Goal: Register for event/course

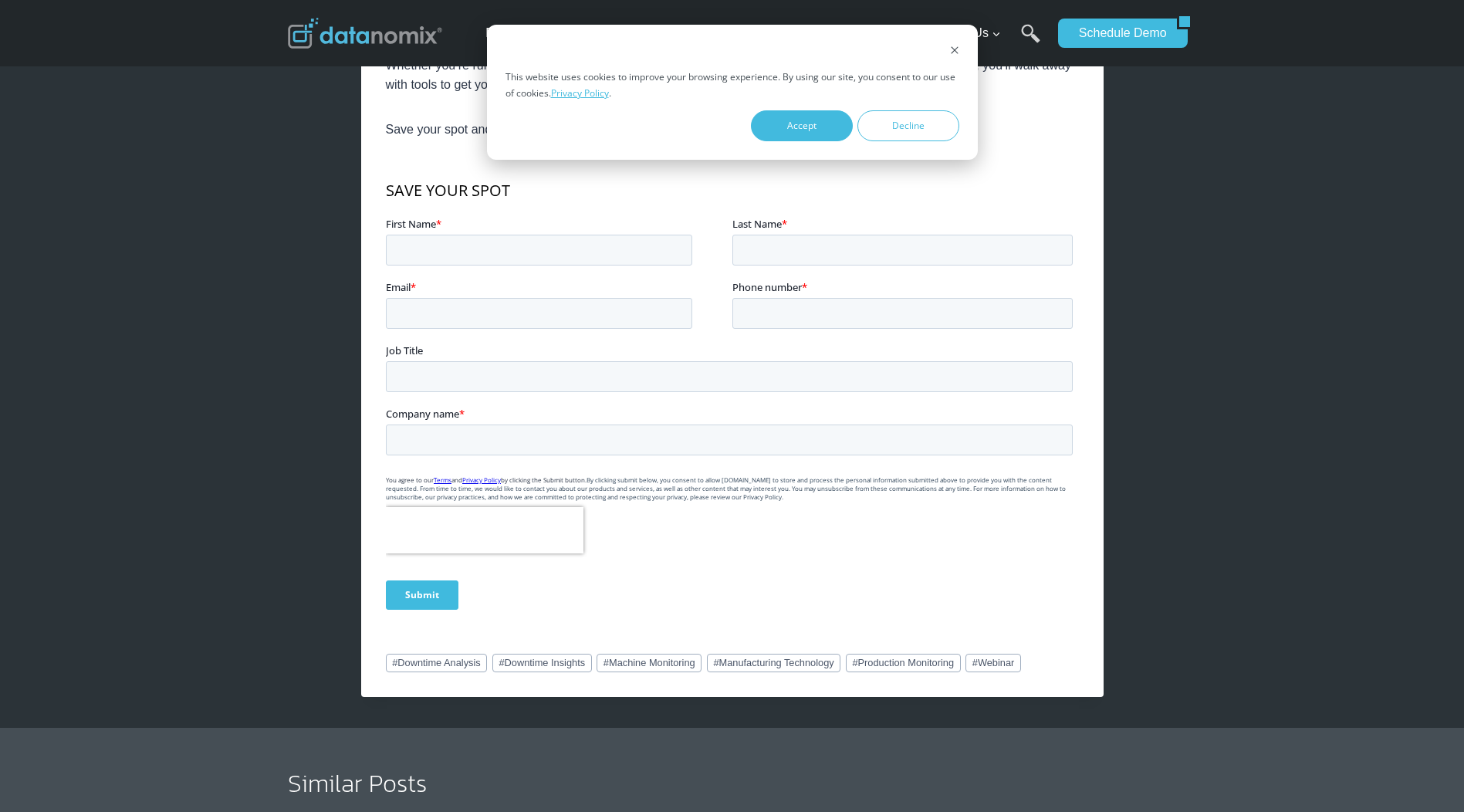
scroll to position [772, 0]
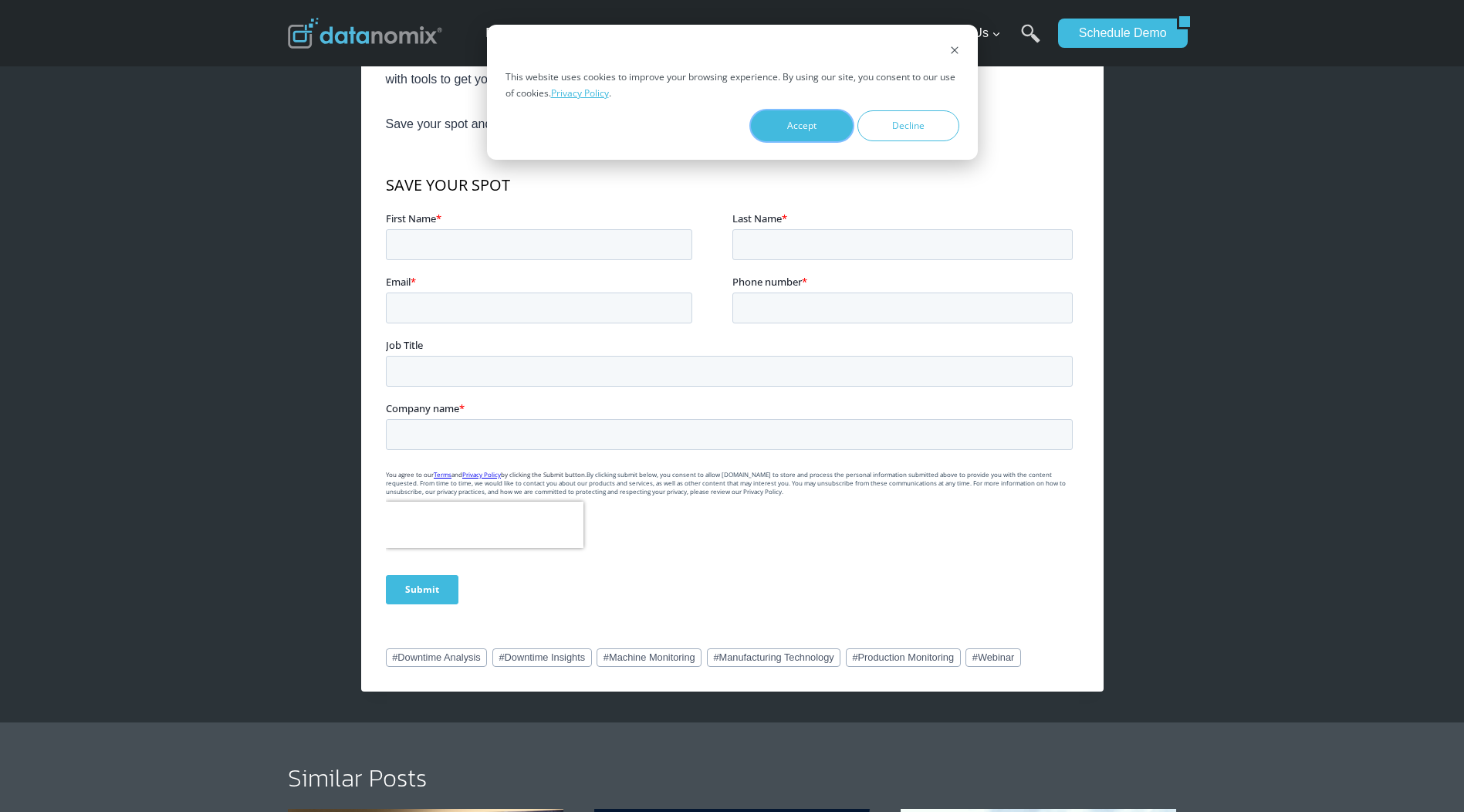
click at [823, 126] on button "Accept" at bounding box center [801, 126] width 102 height 31
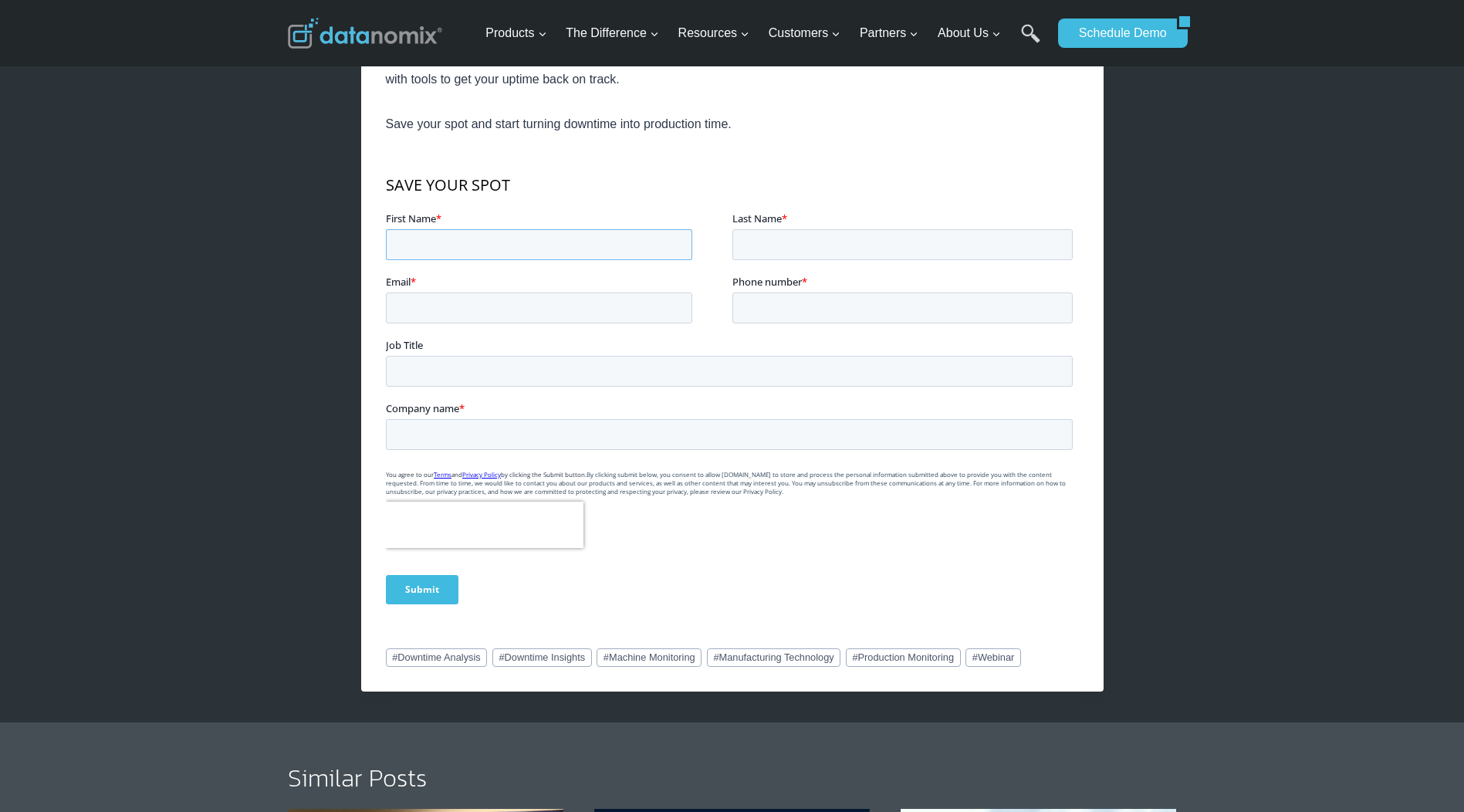
click at [480, 251] on input "First Name *" at bounding box center [538, 244] width 306 height 31
type input "William"
type input "Harden"
type input "william.harden@exo-s.com"
type input "17345168403"
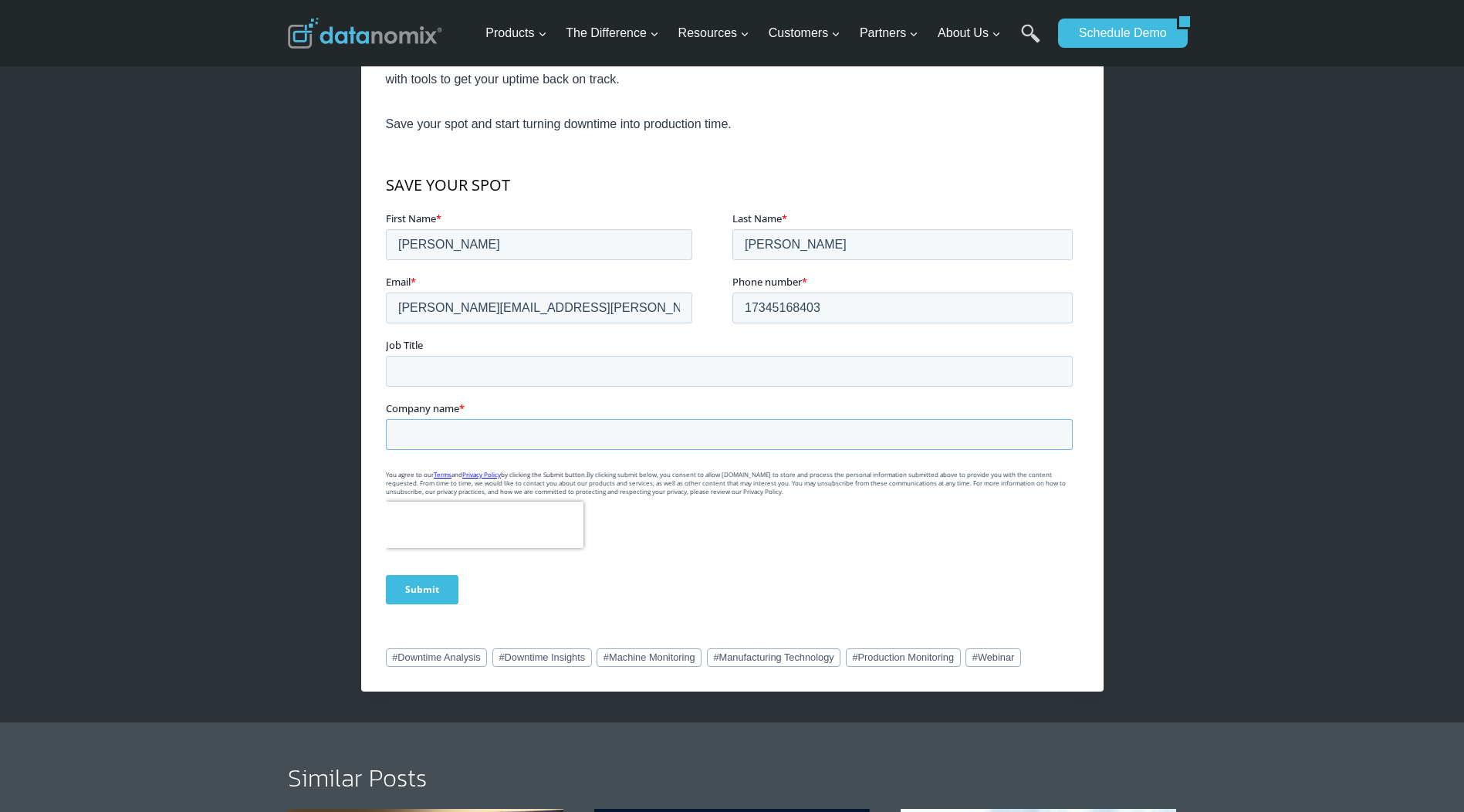
type input "exo-s"
click at [427, 591] on input "Submit" at bounding box center [421, 589] width 72 height 29
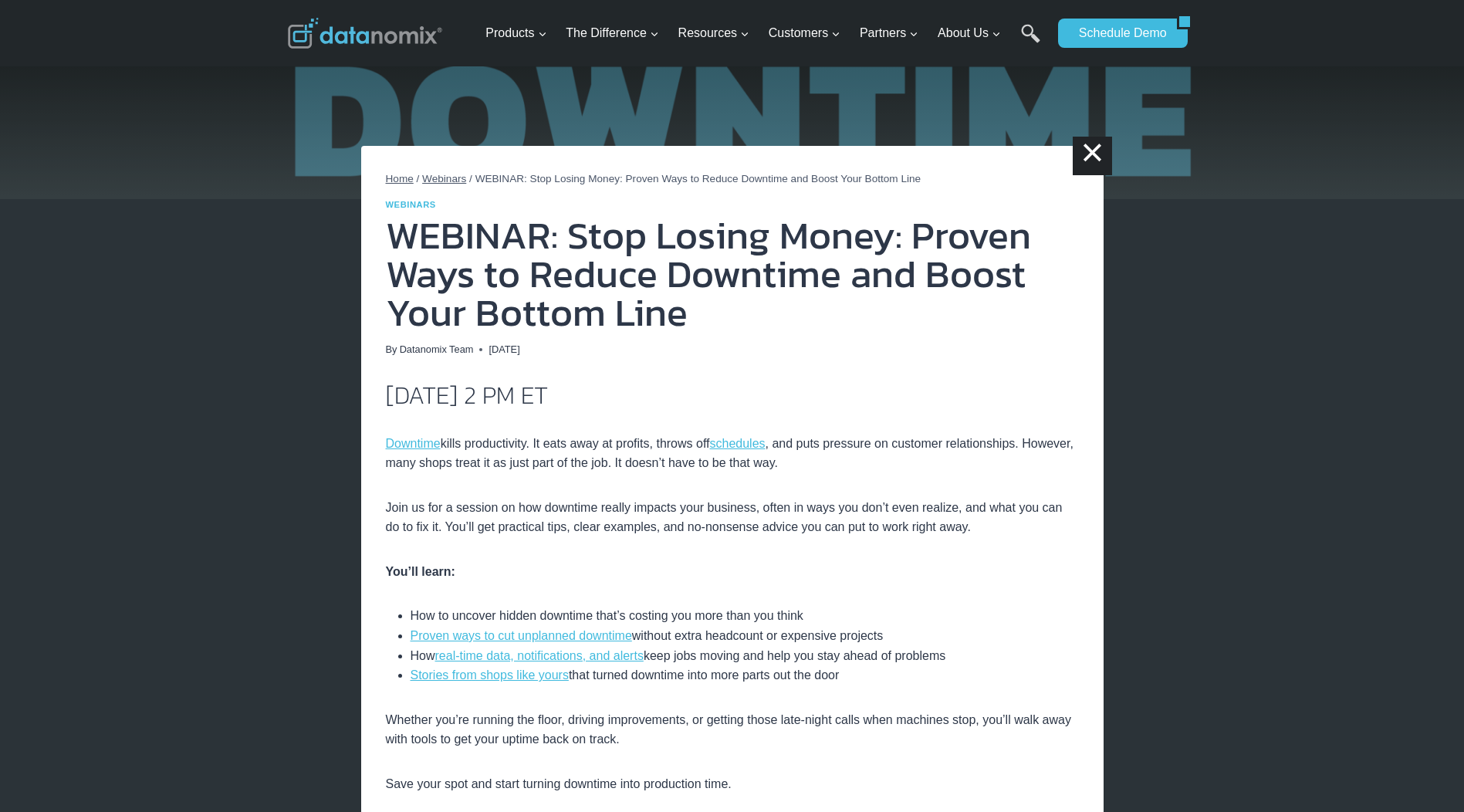
scroll to position [0, 0]
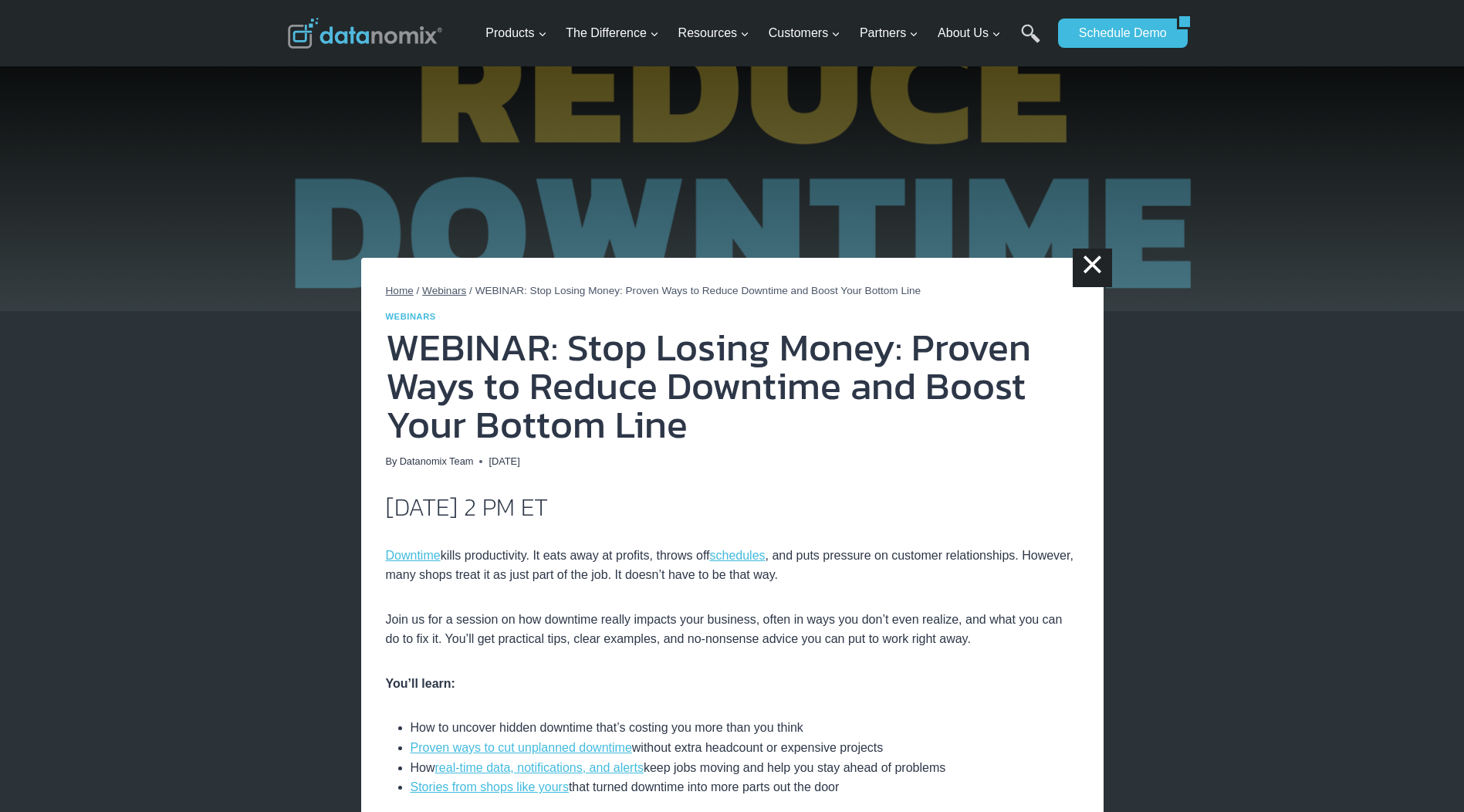
click at [447, 290] on span "Webinars" at bounding box center [444, 290] width 44 height 12
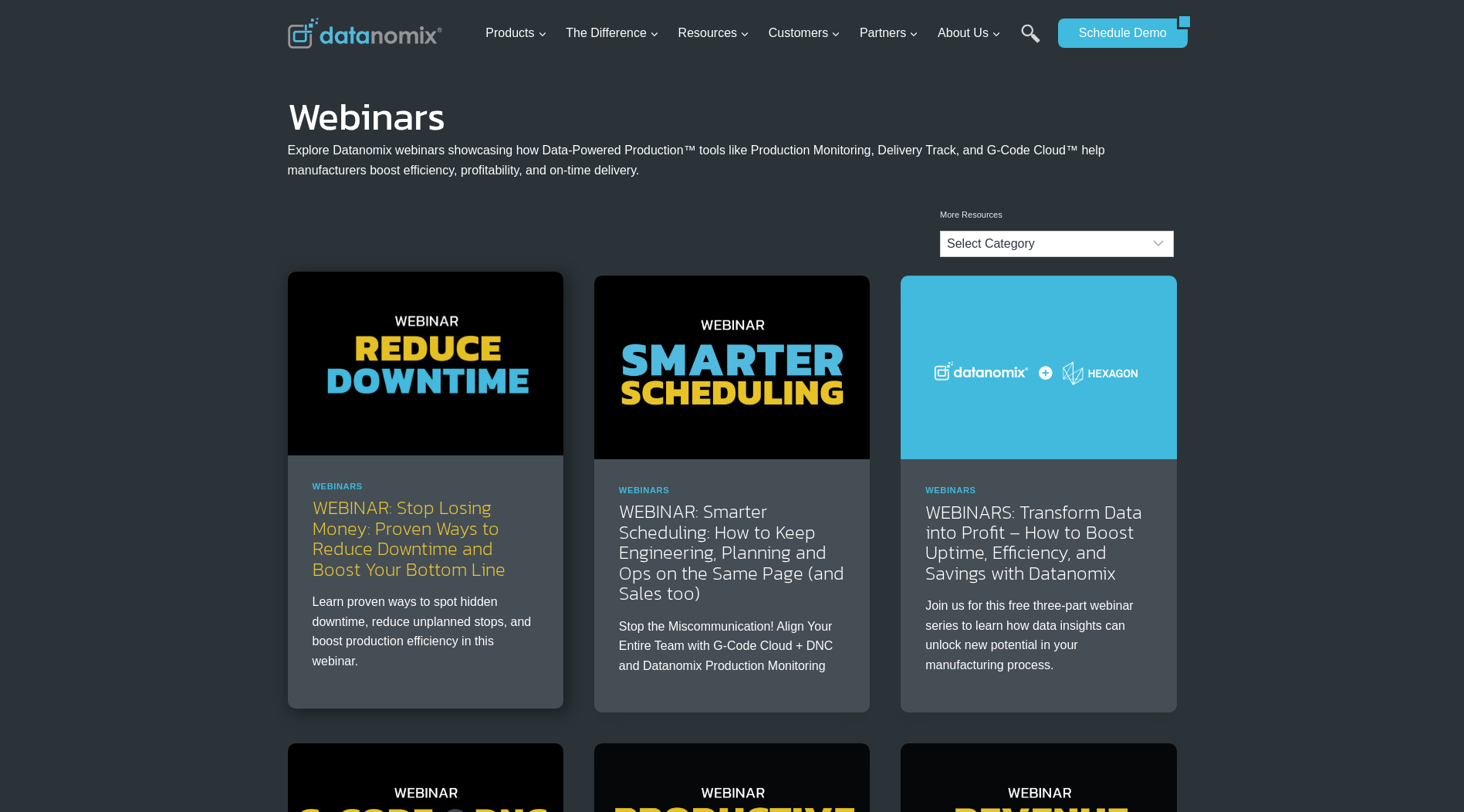
click at [447, 527] on link "WEBINAR: Stop Losing Money: Proven Ways to Reduce Downtime and Boost Your Botto…" at bounding box center [409, 538] width 193 height 88
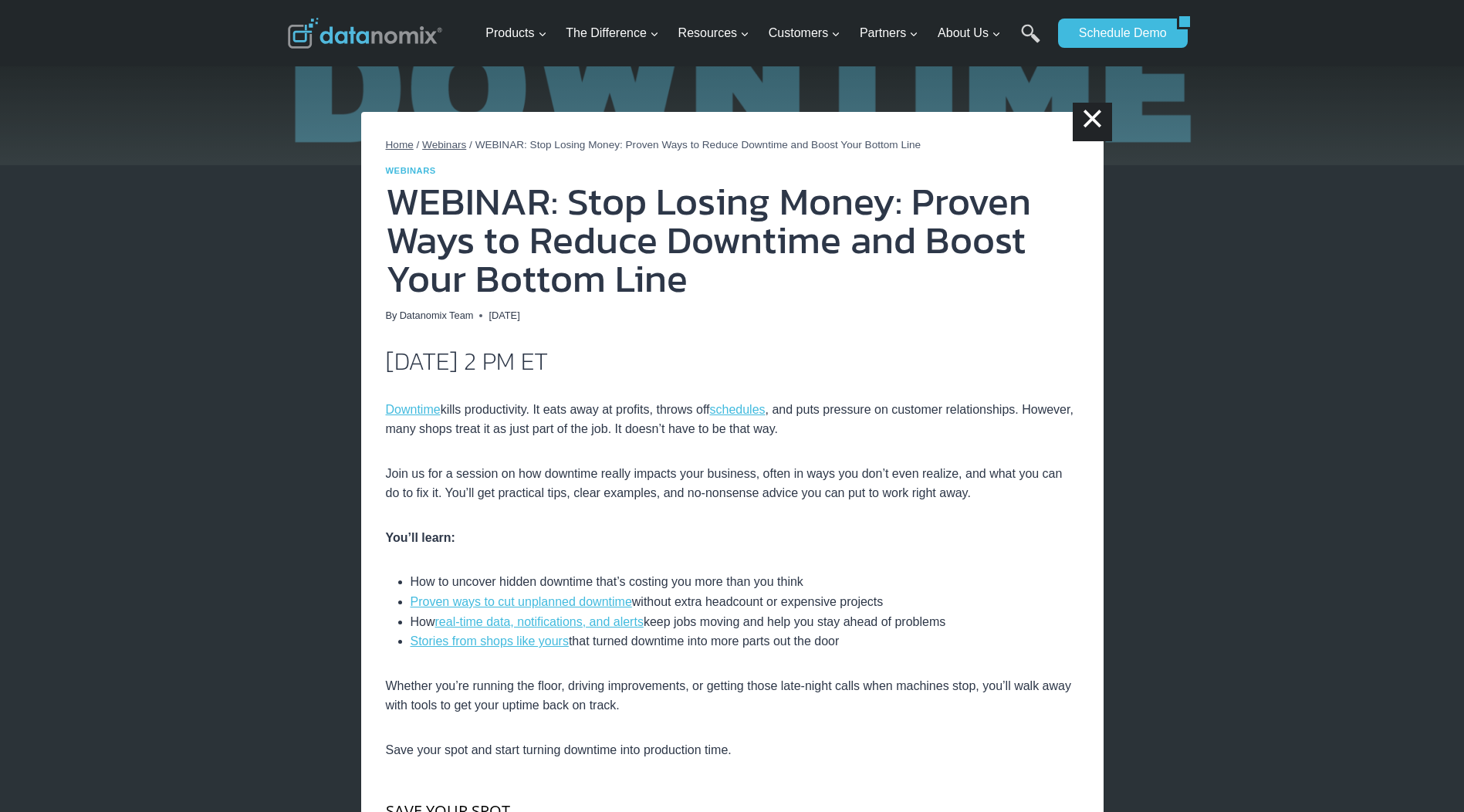
scroll to position [77, 0]
